Goal: Check status: Check status

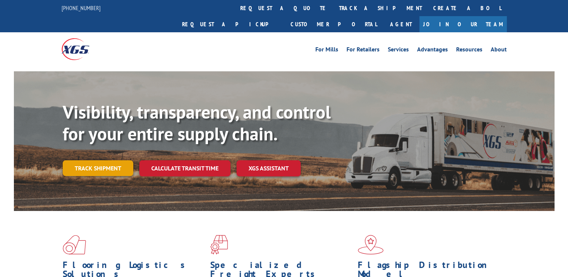
click at [96, 160] on link "Track shipment" at bounding box center [98, 168] width 71 height 16
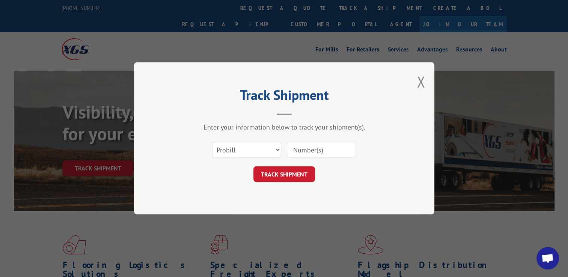
click at [304, 147] on input at bounding box center [321, 150] width 69 height 16
paste input "619054"
type input "619054"
click at [293, 171] on button "TRACK SHIPMENT" at bounding box center [285, 175] width 62 height 16
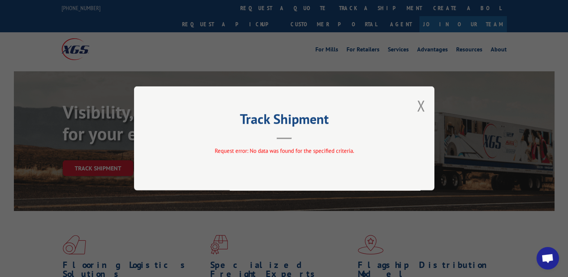
drag, startPoint x: 421, startPoint y: 111, endPoint x: 415, endPoint y: 111, distance: 6.0
click at [421, 111] on button "Close modal" at bounding box center [421, 106] width 8 height 20
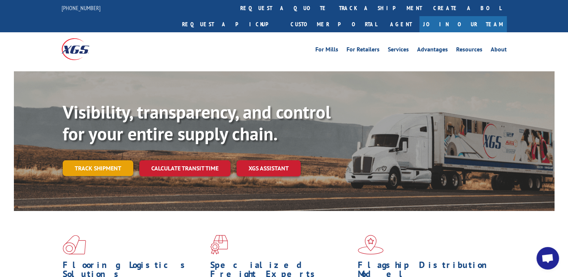
click at [120, 160] on link "Track shipment" at bounding box center [98, 168] width 71 height 16
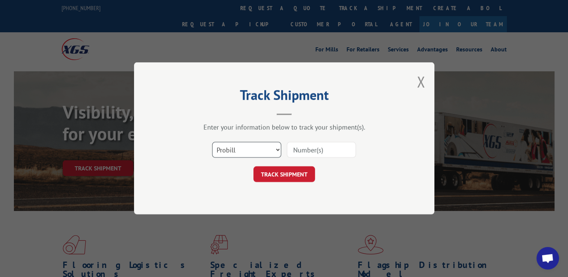
click at [249, 157] on select "Select category... Probill BOL PO" at bounding box center [246, 150] width 69 height 16
select select "bol"
click at [212, 142] on select "Select category... Probill BOL PO" at bounding box center [246, 150] width 69 height 16
click at [299, 147] on input at bounding box center [321, 150] width 69 height 16
paste input "619054"
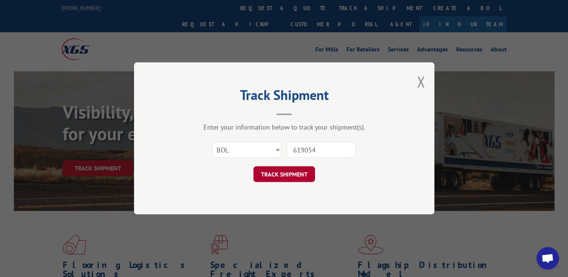
type input "619054"
click at [268, 177] on button "TRACK SHIPMENT" at bounding box center [285, 175] width 62 height 16
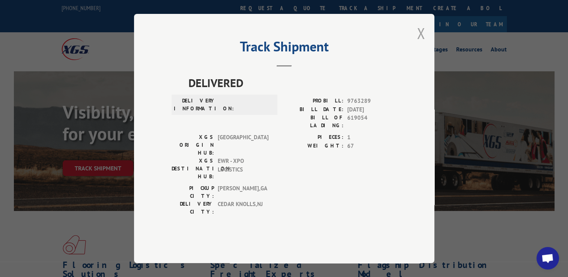
click at [424, 43] on button "Close modal" at bounding box center [421, 33] width 8 height 20
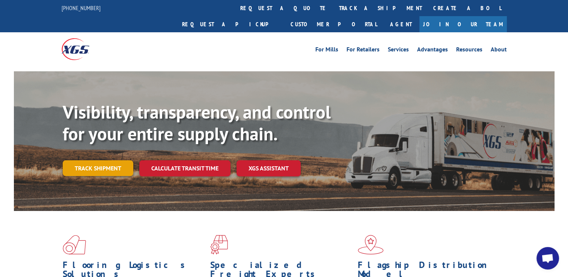
click at [117, 160] on link "Track shipment" at bounding box center [98, 168] width 71 height 16
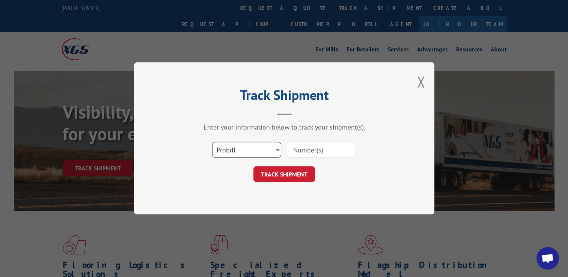
drag, startPoint x: 254, startPoint y: 149, endPoint x: 254, endPoint y: 158, distance: 9.4
click at [254, 149] on select "Select category... Probill BOL PO" at bounding box center [246, 150] width 69 height 16
select select "po"
click at [212, 142] on select "Select category... Probill BOL PO" at bounding box center [246, 150] width 69 height 16
click at [293, 151] on input at bounding box center [321, 150] width 69 height 16
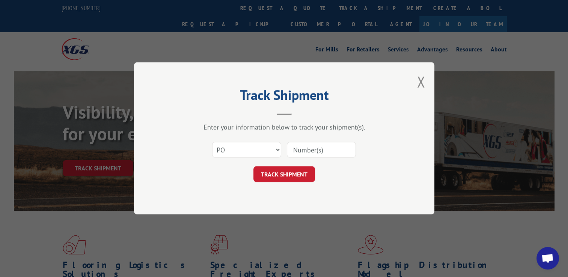
paste input "619054"
type input "619054"
click at [292, 172] on button "TRACK SHIPMENT" at bounding box center [285, 175] width 62 height 16
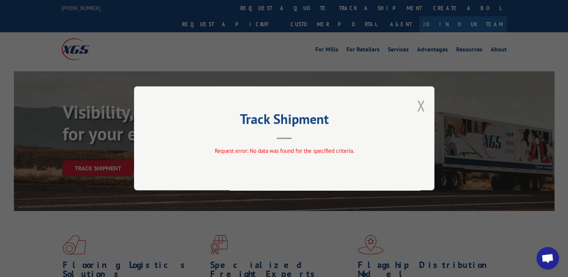
click at [419, 112] on button "Close modal" at bounding box center [421, 106] width 8 height 20
